Goal: Register for event/course

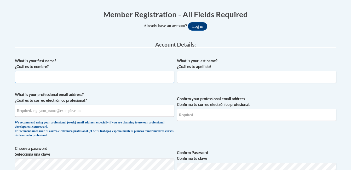
scroll to position [103, 0]
click at [110, 77] on input "What is your first name? ¿Cuál es tu nombre?" at bounding box center [95, 77] width 160 height 12
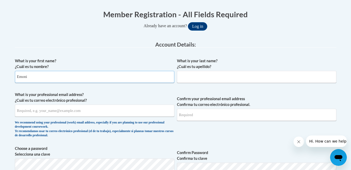
type input "Emoni"
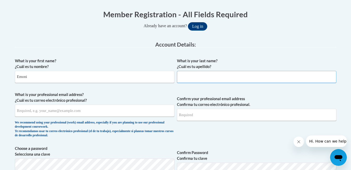
click at [193, 78] on input "What is your last name? ¿Cuál es tu apellido?" at bounding box center [257, 77] width 160 height 12
type input "[PERSON_NAME]"
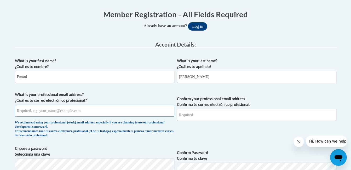
click at [76, 113] on input "What is your professional email address? ¿Cuál es tu correo electrónico profesi…" at bounding box center [95, 111] width 160 height 12
type input "EmoniLewis2006@icloud.com"
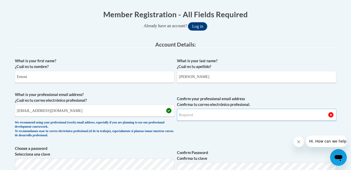
click at [207, 118] on input "Confirm your professional email address Confirma tu correo electrónico profesio…" at bounding box center [257, 115] width 160 height 12
type input "EmoniLewis2006@icloud.com"
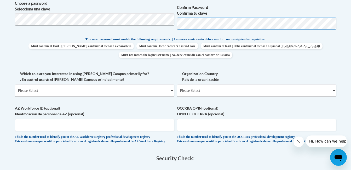
scroll to position [253, 0]
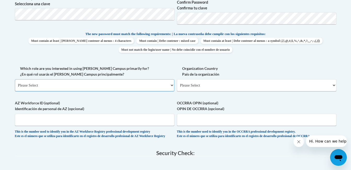
click at [98, 84] on select "Please Select College/University | Colegio/Universidad Community/Nonprofit Part…" at bounding box center [95, 85] width 160 height 12
select select "fbf2d438-af2f-41f8-98f1-81c410e29de3"
click at [15, 79] on select "Please Select College/University | Colegio/Universidad Community/Nonprofit Part…" at bounding box center [95, 85] width 160 height 12
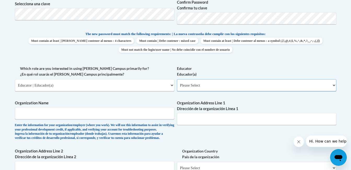
click at [187, 87] on select "Please Select Early Learning/Daycare Teacher/Family Home Care Provider | Maestr…" at bounding box center [257, 85] width 160 height 12
select select "5e2af403-4f2c-4e49-a02f-103e55d7b75b"
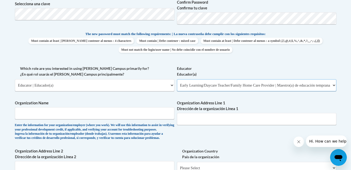
click at [177, 79] on select "Please Select Early Learning/Daycare Teacher/Family Home Care Provider | Maestr…" at bounding box center [257, 85] width 160 height 12
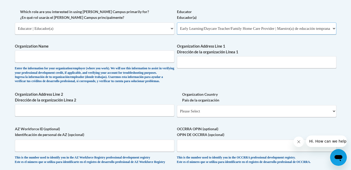
scroll to position [336, 0]
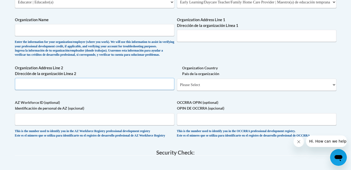
click at [106, 90] on input "Organization Address Line 2 Dirección de la organización Línea 2" at bounding box center [95, 84] width 160 height 12
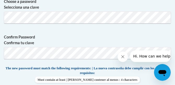
type input "Children's Treehouse of Knowledge"
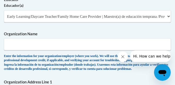
scroll to position [500, 0]
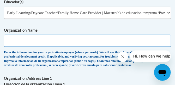
click at [83, 46] on input "Organization Name" at bounding box center [88, 41] width 168 height 12
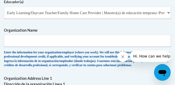
drag, startPoint x: 58, startPoint y: 84, endPoint x: 26, endPoint y: 85, distance: 32.4
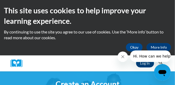
click at [120, 66] on div "Log In Search Search..." at bounding box center [95, 63] width 139 height 16
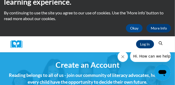
click at [25, 73] on h4 "Reading belongs to all of us - join our community of literacy advocates, helpin…" at bounding box center [88, 79] width 168 height 14
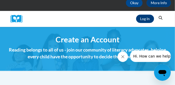
scroll to position [52, 0]
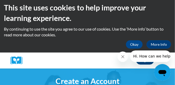
scroll to position [4, 0]
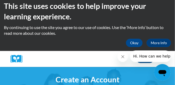
click at [123, 57] on icon "Close message from company" at bounding box center [123, 56] width 4 height 4
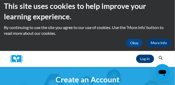
drag, startPoint x: 171, startPoint y: 62, endPoint x: 131, endPoint y: 31, distance: 50.7
click at [131, 31] on p "By continuing to use the site you agree to our use of cookies. Use the ‘More in…" at bounding box center [88, 31] width 168 height 12
drag, startPoint x: 131, startPoint y: 31, endPoint x: 133, endPoint y: 19, distance: 12.2
click at [133, 19] on h2 "This site uses cookies to help improve your learning experience." at bounding box center [88, 11] width 168 height 21
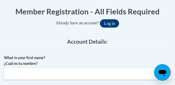
scroll to position [160, 0]
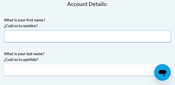
click at [61, 40] on input "What is your first name? ¿Cuál es tu nombre?" at bounding box center [88, 36] width 168 height 12
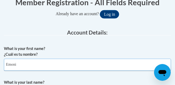
scroll to position [127, 0]
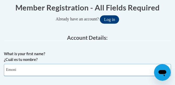
type input "Emoni"
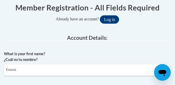
click at [61, 61] on label "What is your first name? ¿Cuál es tu nombre?" at bounding box center [88, 57] width 168 height 12
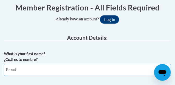
click at [61, 64] on input "Emoni" at bounding box center [88, 70] width 168 height 12
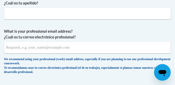
scroll to position [222, 0]
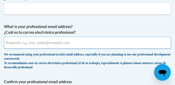
click at [79, 42] on input "What is your professional email address? ¿Cuál es tu correo electrónico profesi…" at bounding box center [88, 43] width 168 height 12
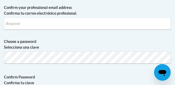
scroll to position [262, 0]
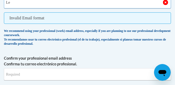
type input "L"
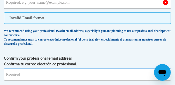
click at [69, 80] on input "Confirm your professional email address Confirma tu correo electrónico profesio…" at bounding box center [88, 74] width 168 height 12
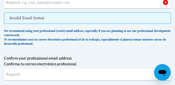
click at [143, 59] on label "Confirm your professional email address Confirma tu correo electrónico profesio…" at bounding box center [88, 61] width 168 height 12
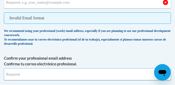
click at [143, 68] on input "Confirm your professional email address Confirma tu correo electrónico profesio…" at bounding box center [88, 74] width 168 height 12
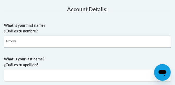
scroll to position [101, 0]
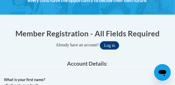
drag, startPoint x: 177, startPoint y: 12, endPoint x: 134, endPoint y: 73, distance: 74.9
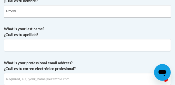
scroll to position [174, 0]
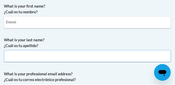
click at [64, 58] on input "What is your last name? ¿Cuál es tu apellido?" at bounding box center [88, 56] width 168 height 12
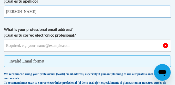
scroll to position [224, 0]
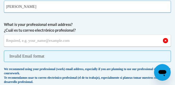
type input "Lewis"
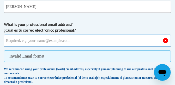
click at [53, 41] on input "What is your professional email address? ¿Cuál es tu correo electrónico profesi…" at bounding box center [88, 41] width 168 height 12
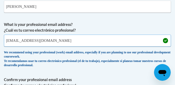
scroll to position [218, 0]
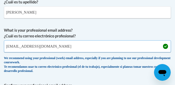
type input "EmoniLewis2006@icloud.com"
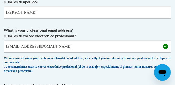
click at [113, 40] on span "What is your professional email address? ¿Cuál es tu correo electrónico profesi…" at bounding box center [88, 51] width 168 height 48
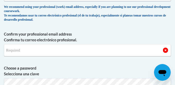
scroll to position [273, 0]
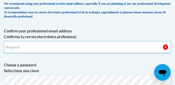
click at [23, 47] on input "Confirm your professional email address Confirma tu correo electrónico profesio…" at bounding box center [88, 47] width 168 height 12
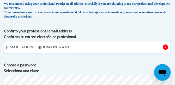
drag, startPoint x: 23, startPoint y: 47, endPoint x: 18, endPoint y: 67, distance: 20.7
type input "EmoniLewis2006@icloud.com"
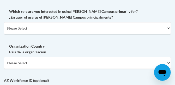
scroll to position [464, 0]
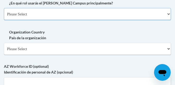
click at [139, 18] on select "Please Select College/University | Colegio/Universidad Community/Nonprofit Part…" at bounding box center [88, 14] width 168 height 12
select select "fbf2d438-af2f-41f8-98f1-81c410e29de3"
click at [4, 8] on select "Please Select College/University | Colegio/Universidad Community/Nonprofit Part…" at bounding box center [88, 14] width 168 height 12
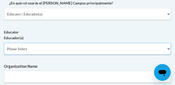
click at [94, 50] on select "Please Select Early Learning/Daycare Teacher/Family Home Care Provider | Maestr…" at bounding box center [88, 49] width 168 height 12
select select "5e2af403-4f2c-4e49-a02f-103e55d7b75b"
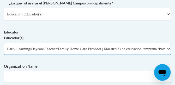
click at [4, 43] on select "Please Select Early Learning/Daycare Teacher/Family Home Care Provider | Maestr…" at bounding box center [88, 49] width 168 height 12
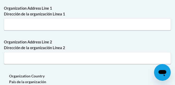
scroll to position [572, 0]
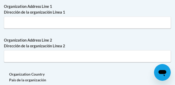
click at [117, 32] on div "Organization Address Line 1 Dirección de la organización Línea 1" at bounding box center [88, 18] width 168 height 29
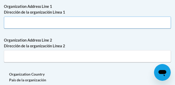
click at [104, 29] on input "Organization Address Line 1 Dirección de la organización Línea 1" at bounding box center [88, 22] width 168 height 12
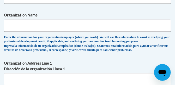
scroll to position [521, 0]
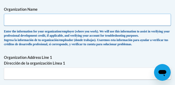
click at [91, 24] on input "Organization Name" at bounding box center [88, 20] width 168 height 12
type input "Children's Treehouse of Knowledge"
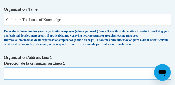
click at [58, 78] on input "Organization Address Line 1 Dirección de la organización Línea 1" at bounding box center [88, 74] width 168 height 12
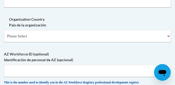
scroll to position [631, 0]
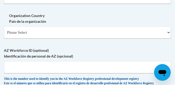
type input "309 Ohio Street"
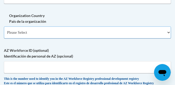
click at [107, 38] on select "Please Select United States | Estados Unidos Outside of the United States | Fue…" at bounding box center [88, 32] width 168 height 12
select select "ad49bcad-a171-4b2e-b99c-48b446064914"
click at [4, 35] on select "Please Select United States | Estados Unidos Outside of the United States | Fue…" at bounding box center [88, 32] width 168 height 12
select select
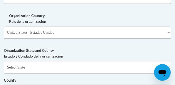
click at [76, 56] on label "Organization State and County Estado y Condado de la organización" at bounding box center [88, 54] width 168 height 12
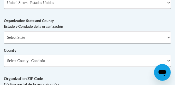
scroll to position [662, 0]
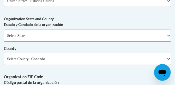
click at [131, 42] on select "Select State Alabama Alaska Arizona Arkansas California Colorado Connecticut De…" at bounding box center [88, 36] width 168 height 12
select select "Connecticut"
click at [4, 38] on select "Select State Alabama Alaska Arizona Arkansas California Colorado Connecticut De…" at bounding box center [88, 36] width 168 height 12
drag, startPoint x: 70, startPoint y: 28, endPoint x: 40, endPoint y: 48, distance: 35.5
click at [40, 42] on select "Select State Alabama Alaska Arizona Arkansas California Colorado Connecticut De…" at bounding box center [88, 36] width 168 height 12
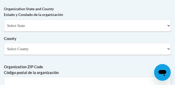
scroll to position [674, 0]
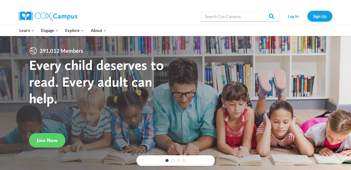
drag, startPoint x: 314, startPoint y: 57, endPoint x: 299, endPoint y: 33, distance: 28.2
click at [306, 43] on div at bounding box center [175, 107] width 351 height 143
click at [294, 19] on link "Log In" at bounding box center [293, 16] width 23 height 11
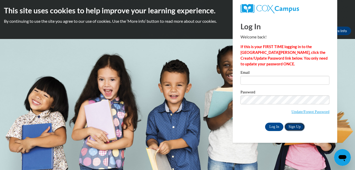
click at [200, 97] on link "Sign Up" at bounding box center [295, 127] width 20 height 8
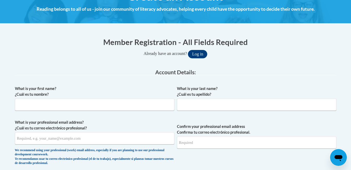
scroll to position [97, 0]
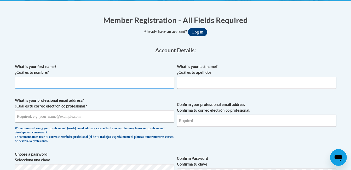
click at [113, 86] on input "What is your first name? ¿Cuál es tu nombre?" at bounding box center [95, 83] width 160 height 12
type input "Emoni"
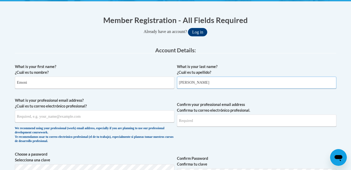
type input "[PERSON_NAME]"
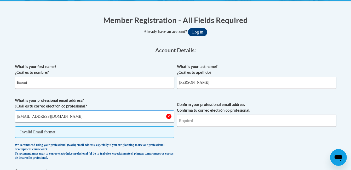
type input "[EMAIL_ADDRESS][DOMAIN_NAME]"
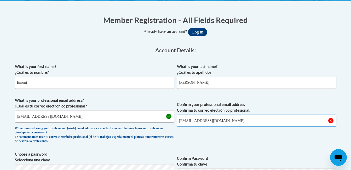
type input "[EMAIL_ADDRESS][DOMAIN_NAME]"
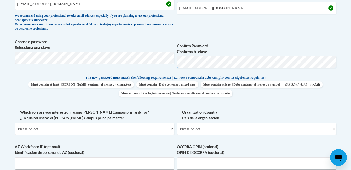
scroll to position [216, 0]
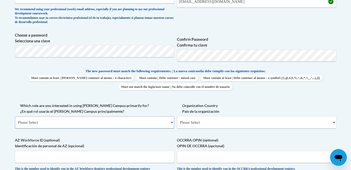
click at [90, 124] on select "Please Select College/University | Colegio/Universidad Community/Nonprofit Part…" at bounding box center [95, 122] width 160 height 12
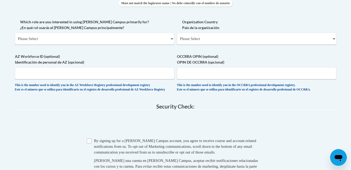
scroll to position [296, 0]
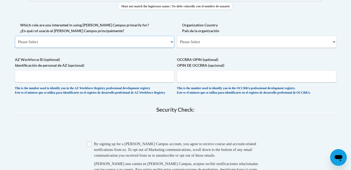
click at [99, 44] on select "Please Select College/University | Colegio/Universidad Community/Nonprofit Part…" at bounding box center [95, 42] width 160 height 12
select select "fbf2d438-af2f-41f8-98f1-81c410e29de3"
click at [15, 36] on select "Please Select College/University | Colegio/Universidad Community/Nonprofit Part…" at bounding box center [95, 42] width 160 height 12
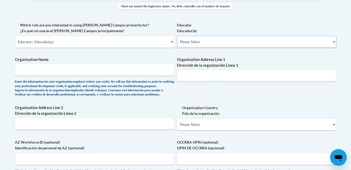
click at [191, 41] on select "Please Select Early Learning/Daycare Teacher/Family Home Care Provider | Maestr…" at bounding box center [257, 42] width 160 height 12
select select "5e2af403-4f2c-4e49-a02f-103e55d7b75b"
click at [177, 36] on select "Please Select Early Learning/Daycare Teacher/Family Home Care Provider | Maestr…" at bounding box center [257, 42] width 160 height 12
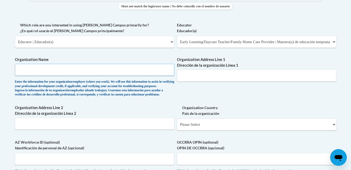
click at [128, 74] on input "Organization Name" at bounding box center [95, 70] width 160 height 12
type input "Children's Treehouse of Knowledge"
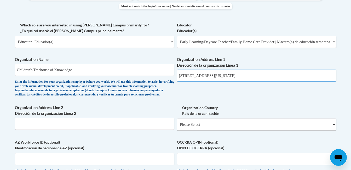
type input "309 Ohio Stree"
click at [202, 130] on select "Please Select United States | Estados Unidos Outside of the United States | Fue…" at bounding box center [257, 124] width 160 height 12
select select "ad49bcad-a171-4b2e-b99c-48b446064914"
click at [177, 127] on select "Please Select United States | Estados Unidos Outside of the United States | Fue…" at bounding box center [257, 124] width 160 height 12
select select
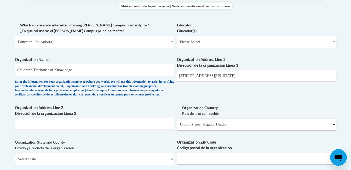
scroll to position [300, 0]
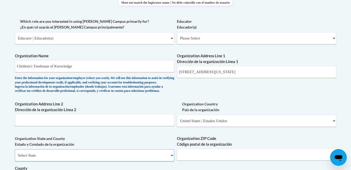
click at [149, 161] on select "Select State Alabama Alaska Arizona Arkansas California Colorado Connecticut De…" at bounding box center [95, 155] width 160 height 12
select select "Kentucky"
click at [15, 158] on select "Select State Alabama Alaska Arizona Arkansas California Colorado Connecticut De…" at bounding box center [95, 155] width 160 height 12
drag, startPoint x: 170, startPoint y: 162, endPoint x: 174, endPoint y: 162, distance: 3.7
click at [170, 161] on select "Select State Alabama Alaska Arizona Arkansas California Colorado Connecticut De…" at bounding box center [95, 155] width 160 height 12
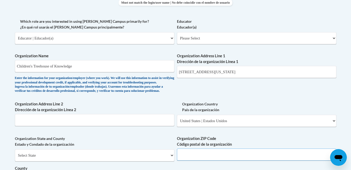
click at [191, 161] on input "Organization ZIP Code Código postal de la organización" at bounding box center [257, 155] width 160 height 12
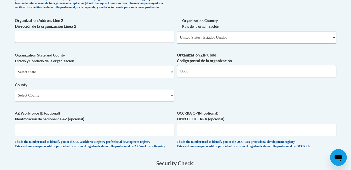
scroll to position [404, 0]
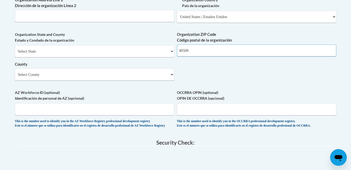
type input "40508"
click at [66, 81] on select "Select County Adair Allen Anderson Ballard Barren Bath Bell Boone Bourbon Boyd …" at bounding box center [95, 75] width 160 height 12
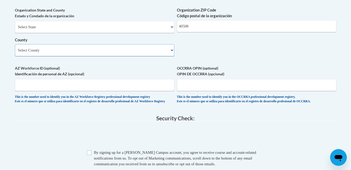
scroll to position [430, 0]
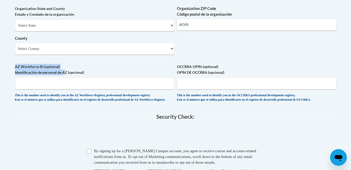
drag, startPoint x: 66, startPoint y: 83, endPoint x: 66, endPoint y: 69, distance: 14.4
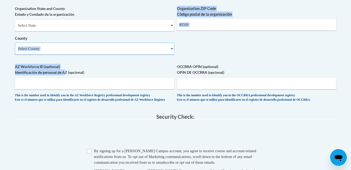
drag, startPoint x: 66, startPoint y: 69, endPoint x: 66, endPoint y: 60, distance: 9.2
click at [66, 55] on select "Select County Adair Allen Anderson Ballard Barren Bath Bell Boone Bourbon Boyd …" at bounding box center [95, 49] width 160 height 12
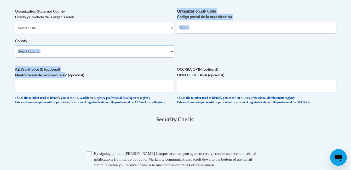
scroll to position [423, 0]
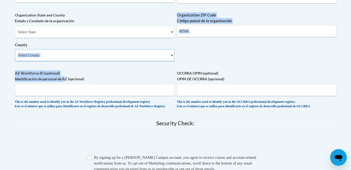
click at [65, 61] on select "Select County Adair Allen Anderson Ballard Barren Bath Bell Boone Bourbon Boyd …" at bounding box center [95, 55] width 160 height 12
click at [15, 58] on select "Select County Adair Allen Anderson Ballard Barren Bath Bell Boone Bourbon Boyd …" at bounding box center [95, 55] width 160 height 12
click at [59, 82] on label "AZ Workforce ID (optional) Identificación de personal de AZ (opcional)" at bounding box center [95, 76] width 160 height 12
click at [59, 92] on input "AZ Workforce ID (optional) Identificación de personal de AZ (opcional)" at bounding box center [95, 90] width 160 height 12
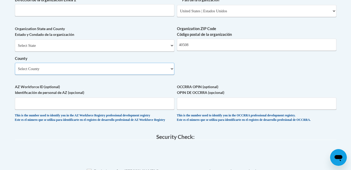
drag, startPoint x: 59, startPoint y: 92, endPoint x: 49, endPoint y: 77, distance: 17.4
click at [49, 75] on select "Select County Adair Allen Anderson Ballard Barren Bath Bell Boone Bourbon Boyd …" at bounding box center [95, 69] width 160 height 12
click at [15, 71] on select "Select County Adair Allen Anderson Ballard Barren Bath Bell Boone Bourbon Boyd …" at bounding box center [95, 69] width 160 height 12
click at [49, 63] on div "Select State Alabama Alaska Arizona Arkansas California Colorado Connecticut De…" at bounding box center [95, 56] width 160 height 35
click at [46, 75] on select "Select County Adair Allen Anderson Ballard Barren Bath Bell Boone Bourbon Boyd …" at bounding box center [95, 69] width 160 height 12
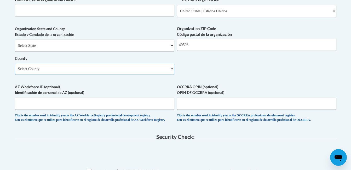
click at [46, 75] on select "Select County Adair Allen Anderson Ballard Barren Bath Bell Boone Bourbon Boyd …" at bounding box center [95, 69] width 160 height 12
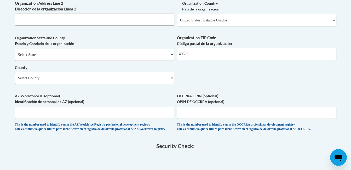
scroll to position [383, 0]
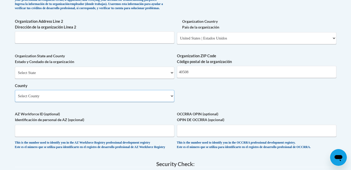
click at [170, 102] on select "Select County Adair Allen Anderson Ballard Barren Bath Bell Boone Bourbon Boyd …" at bounding box center [95, 96] width 160 height 12
click at [15, 99] on select "Select County Adair Allen Anderson Ballard Barren Bath Bell Boone Bourbon Boyd …" at bounding box center [95, 96] width 160 height 12
click at [170, 102] on select "Select County Adair Allen Anderson Ballard Barren Bath Bell Boone Bourbon Boyd …" at bounding box center [95, 96] width 160 height 12
select select "Fayette"
click at [15, 99] on select "Select County Adair Allen Anderson Ballard Barren Bath Bell Boone Bourbon Boyd …" at bounding box center [95, 96] width 160 height 12
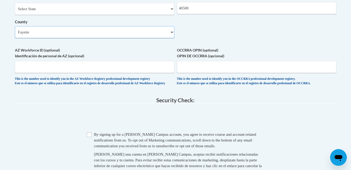
scroll to position [448, 0]
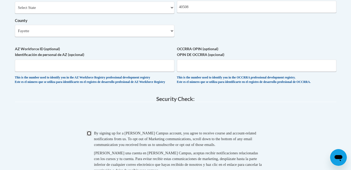
click at [90, 136] on input "Checkbox" at bounding box center [89, 133] width 5 height 5
checkbox input "true"
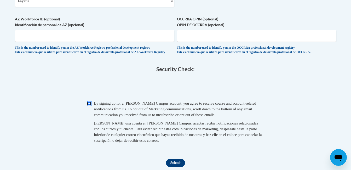
scroll to position [515, 0]
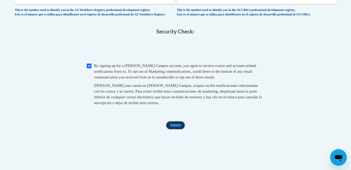
click at [178, 129] on input "Submit" at bounding box center [175, 125] width 19 height 8
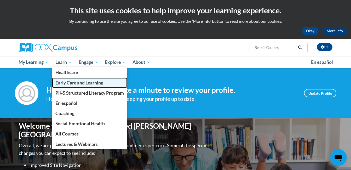
click at [65, 81] on span "Early Care and Learning" at bounding box center [79, 82] width 48 height 5
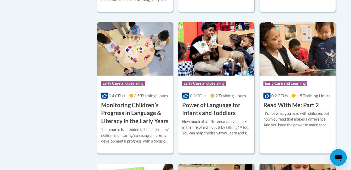
scroll to position [475, 0]
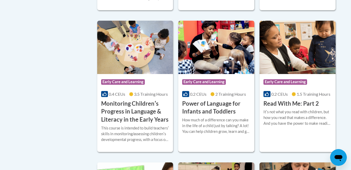
click at [216, 115] on h3 "Power of Language for Infants and Toddlers" at bounding box center [216, 108] width 68 height 16
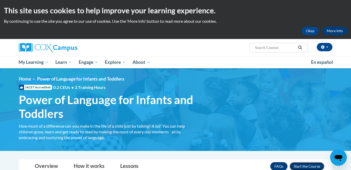
click at [303, 164] on button "Enroll" at bounding box center [307, 166] width 35 height 8
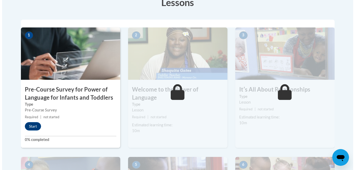
scroll to position [157, 0]
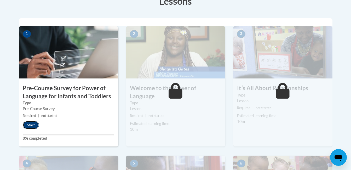
click at [33, 124] on button "Start" at bounding box center [31, 125] width 16 height 8
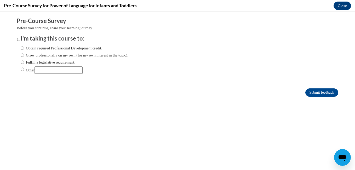
scroll to position [0, 0]
click at [21, 48] on label "Obtain required Professional Development credit." at bounding box center [62, 48] width 82 height 6
click at [21, 48] on input "Obtain required Professional Development credit." at bounding box center [22, 48] width 3 height 6
radio input "true"
click at [311, 91] on input "Submit feedback" at bounding box center [321, 92] width 33 height 8
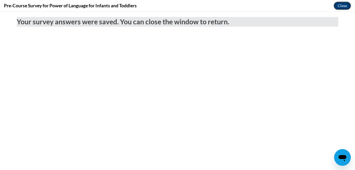
click at [342, 5] on button "Close" at bounding box center [343, 6] width 18 height 8
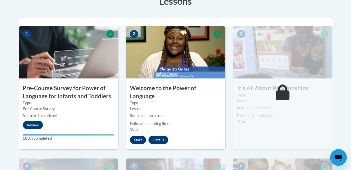
drag, startPoint x: 183, startPoint y: 112, endPoint x: 184, endPoint y: 115, distance: 2.9
click at [184, 115] on div "2 Welcome to the Power of Language Type Lesson Required | not started Estimated…" at bounding box center [175, 87] width 99 height 123
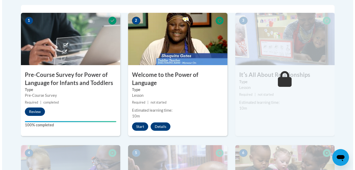
scroll to position [168, 0]
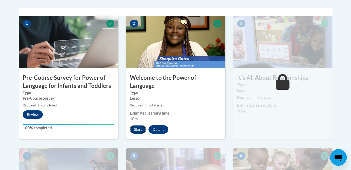
click at [137, 125] on button "Start" at bounding box center [138, 129] width 16 height 8
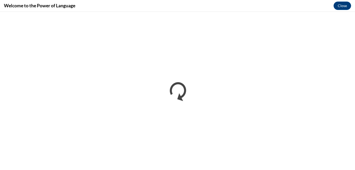
scroll to position [0, 0]
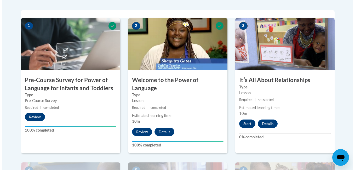
scroll to position [168, 0]
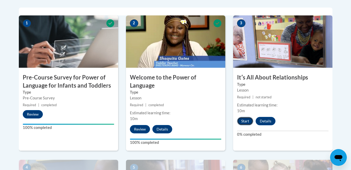
click at [241, 121] on button "Start" at bounding box center [245, 121] width 16 height 8
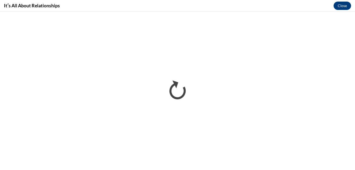
scroll to position [0, 0]
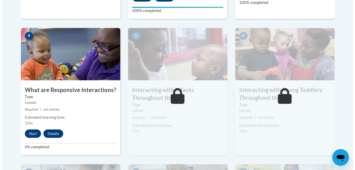
scroll to position [297, 0]
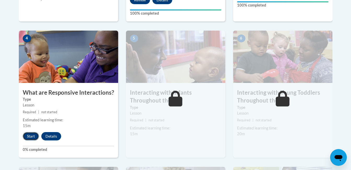
click at [32, 132] on button "Start" at bounding box center [31, 136] width 16 height 8
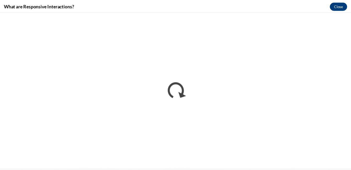
scroll to position [0, 0]
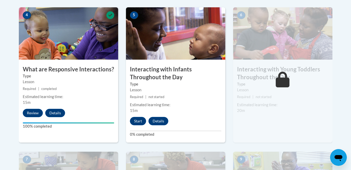
scroll to position [316, 0]
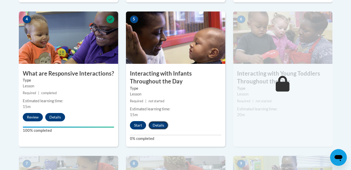
click at [162, 121] on button "Details" at bounding box center [159, 125] width 20 height 8
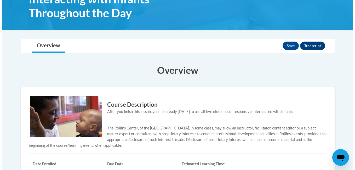
scroll to position [84, 0]
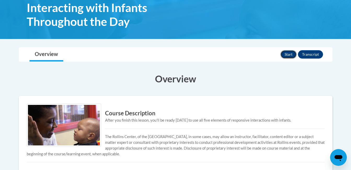
click at [292, 52] on button "Start" at bounding box center [289, 54] width 16 height 8
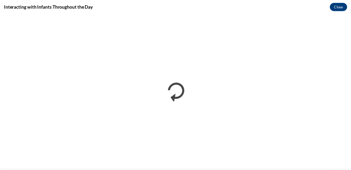
scroll to position [0, 0]
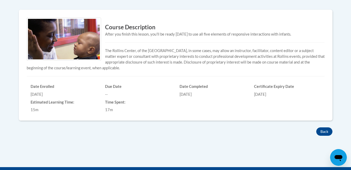
scroll to position [178, 0]
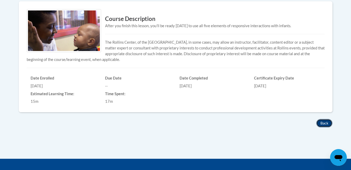
click at [325, 126] on button "Back" at bounding box center [324, 123] width 16 height 8
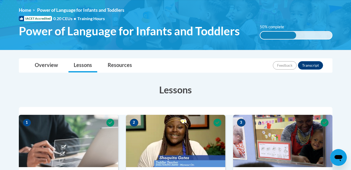
scroll to position [72, 0]
